Goal: Task Accomplishment & Management: Use online tool/utility

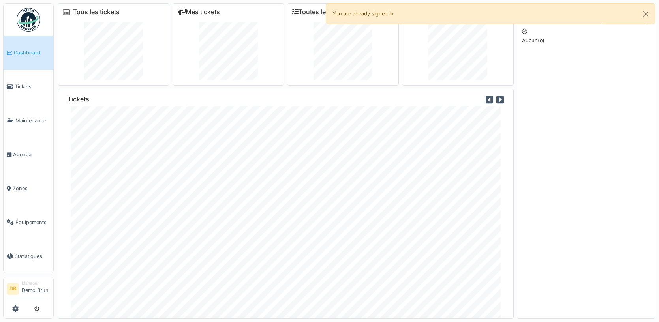
click at [41, 310] on button "submit" at bounding box center [36, 308] width 15 height 13
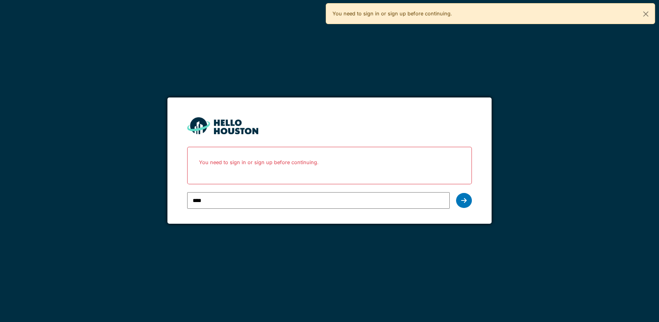
type input "**********"
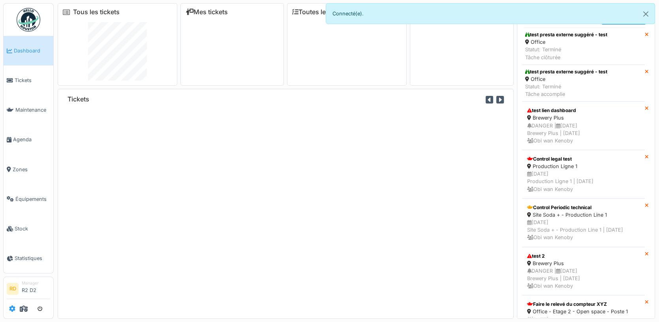
click at [13, 307] on icon at bounding box center [12, 309] width 6 height 6
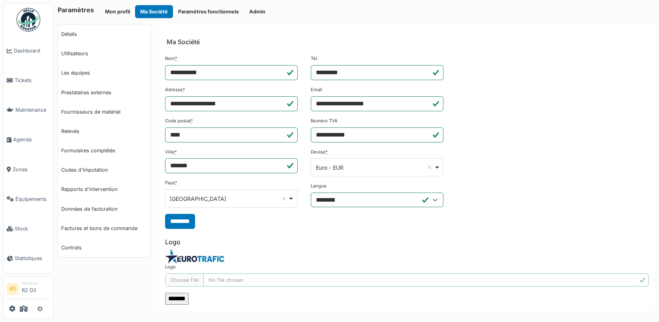
click at [255, 12] on button "Admin" at bounding box center [257, 11] width 26 height 13
click at [25, 310] on icon at bounding box center [24, 309] width 8 height 6
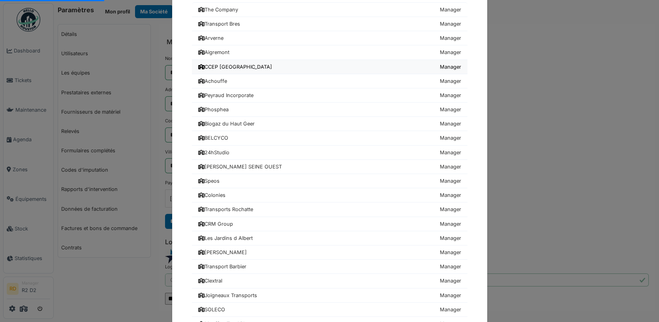
scroll to position [53, 0]
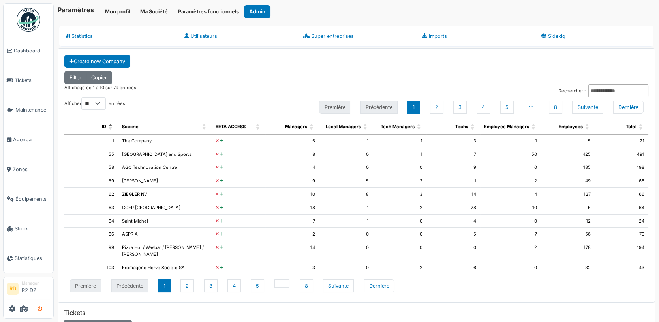
click at [42, 311] on icon "submit" at bounding box center [40, 309] width 5 height 5
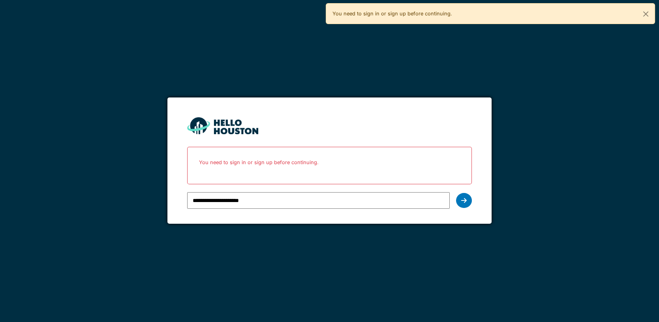
type input "**********"
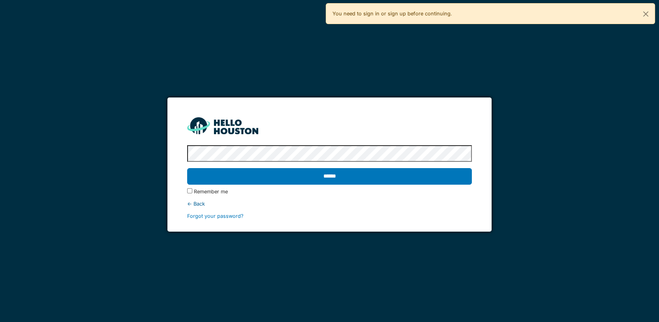
click at [187, 168] on input "******" at bounding box center [329, 176] width 285 height 17
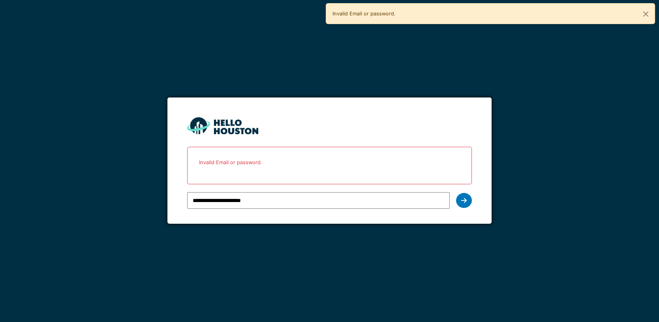
click at [330, 191] on div "**********" at bounding box center [318, 200] width 263 height 23
click at [471, 201] on div at bounding box center [464, 200] width 16 height 15
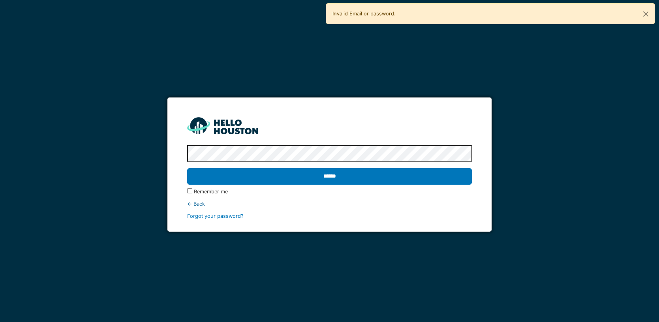
click at [187, 168] on input "******" at bounding box center [329, 176] width 285 height 17
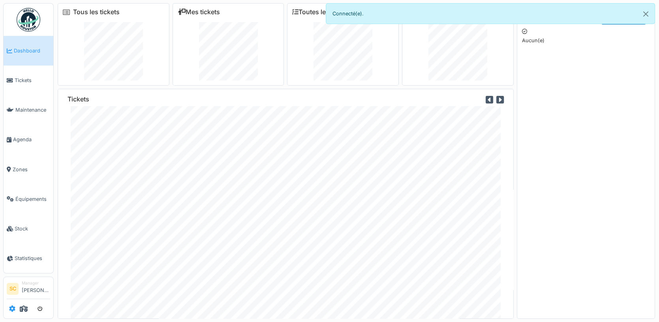
click at [15, 310] on icon at bounding box center [12, 309] width 6 height 6
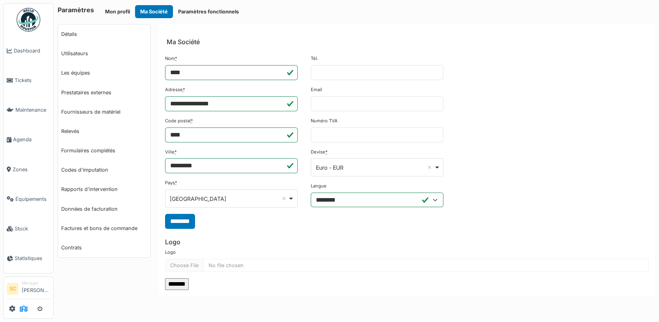
click at [22, 310] on icon at bounding box center [24, 309] width 8 height 6
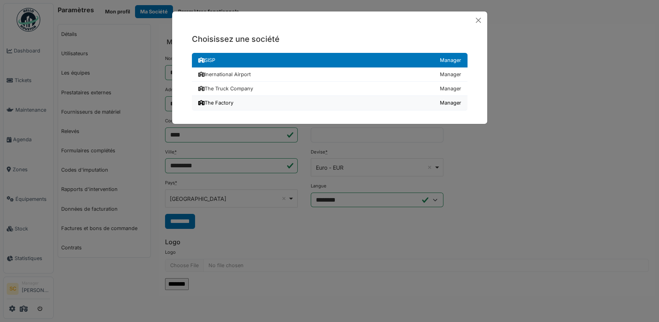
click at [257, 104] on link "The Factory Manager" at bounding box center [330, 103] width 276 height 14
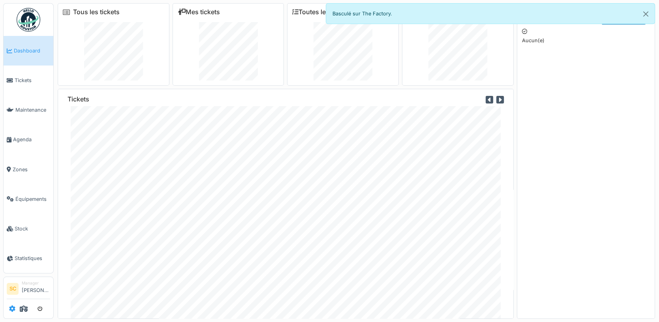
click at [11, 309] on icon at bounding box center [12, 309] width 6 height 6
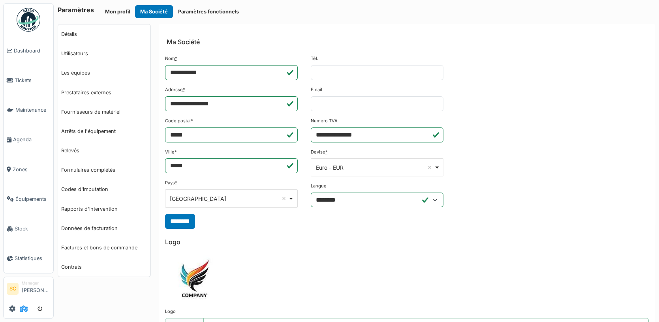
click at [28, 309] on icon at bounding box center [24, 309] width 8 height 6
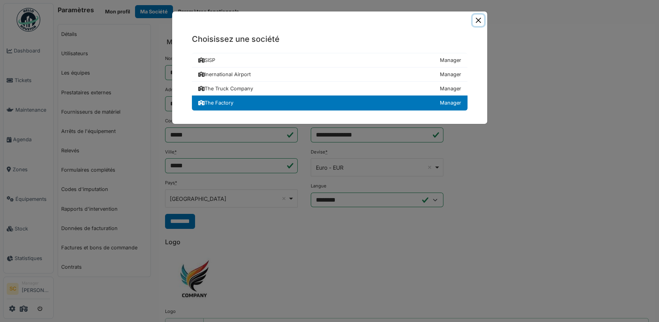
click at [476, 17] on button "Close" at bounding box center [478, 20] width 11 height 11
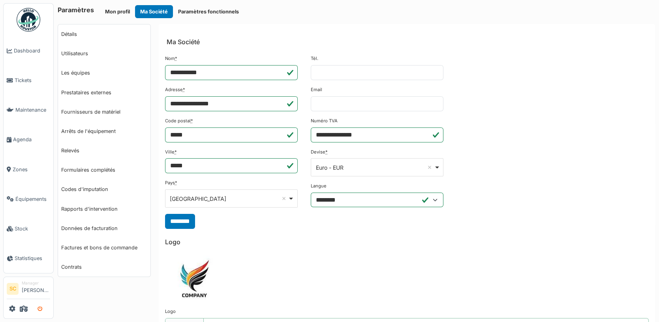
click at [43, 312] on button "submit" at bounding box center [39, 308] width 15 height 13
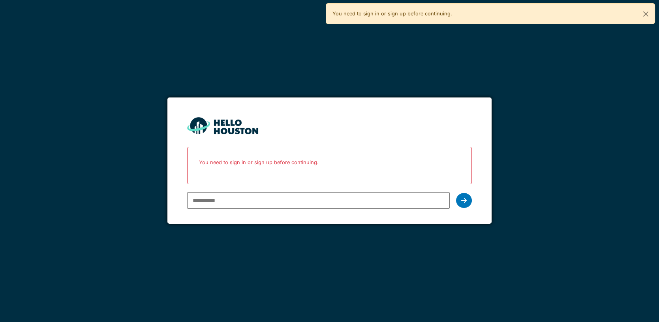
click at [220, 204] on input "email" at bounding box center [318, 200] width 263 height 17
type input "**********"
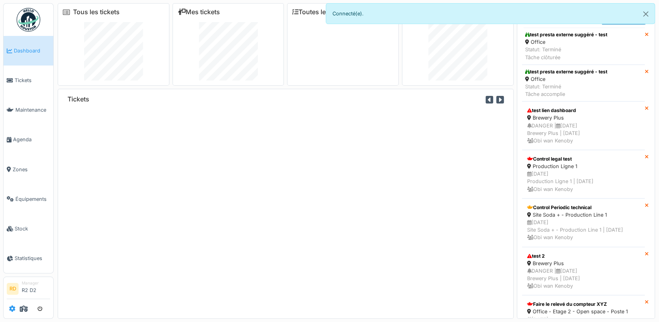
click at [11, 311] on icon at bounding box center [12, 309] width 6 height 6
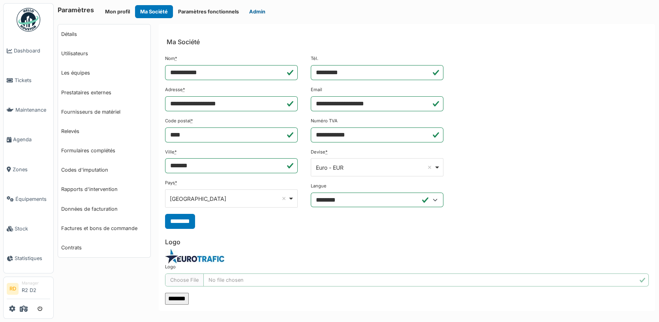
click at [257, 11] on button "Admin" at bounding box center [257, 11] width 26 height 13
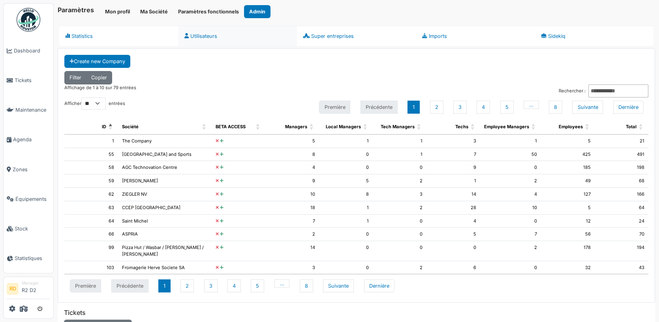
click at [197, 34] on link "Utilisateurs" at bounding box center [237, 36] width 119 height 21
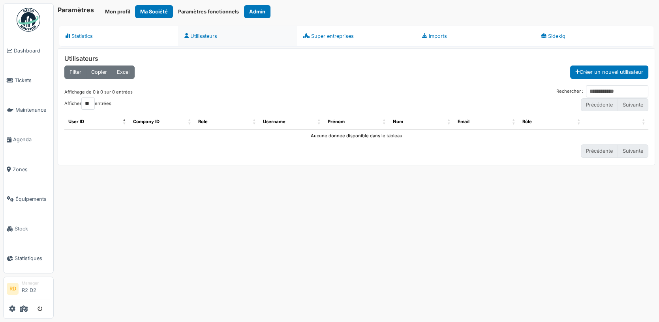
click at [201, 39] on link "Utilisateurs" at bounding box center [237, 36] width 119 height 21
click at [96, 36] on link "Statistics" at bounding box center [118, 36] width 119 height 21
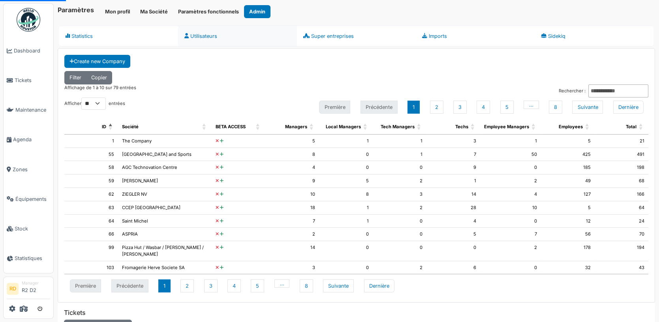
click at [217, 36] on link "Utilisateurs" at bounding box center [237, 36] width 119 height 21
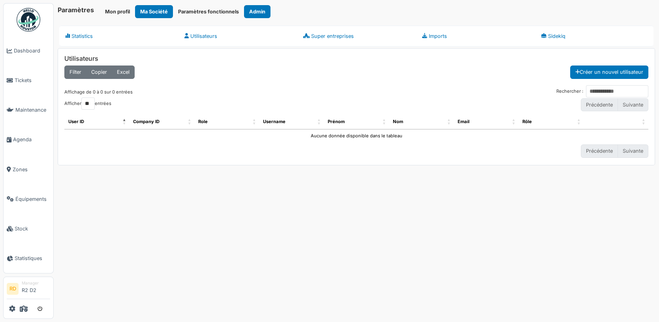
click at [290, 52] on div "Utilisateurs Filter Copier Excel Créer un nouvel utilisateur Filtres actifs - 0…" at bounding box center [356, 107] width 597 height 116
click at [96, 38] on link "Statistics" at bounding box center [118, 36] width 119 height 21
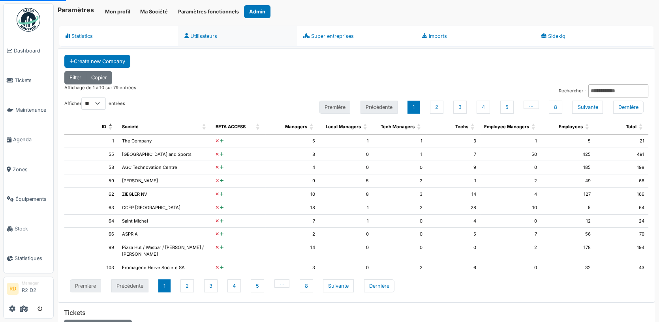
click at [191, 39] on link "Utilisateurs" at bounding box center [237, 36] width 119 height 21
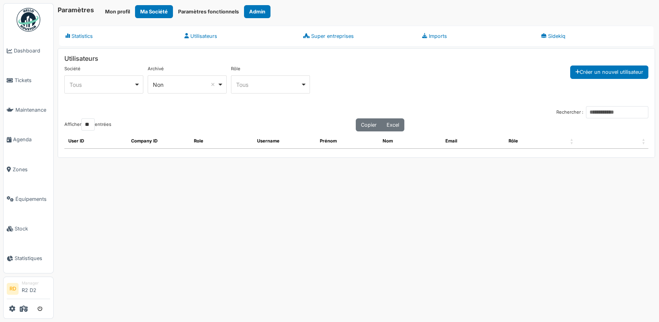
click at [120, 86] on div "Tous Remove item" at bounding box center [101, 85] width 64 height 8
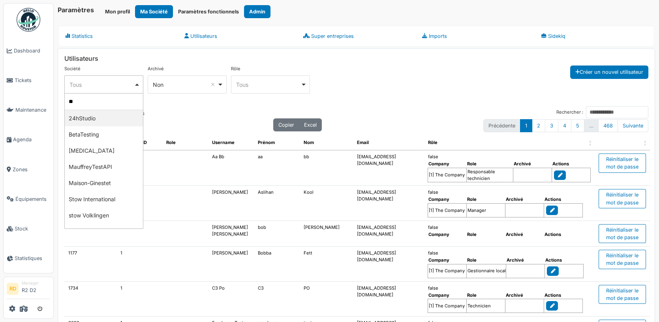
type input "*"
